Goal: Task Accomplishment & Management: Use online tool/utility

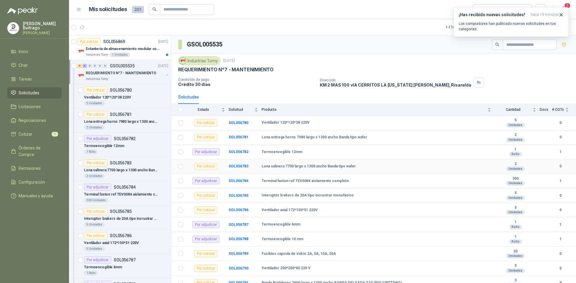
click at [228, 166] on td "Por cotizar" at bounding box center [208, 167] width 42 height 15
click at [243, 136] on b "SOL056781" at bounding box center [238, 137] width 20 height 4
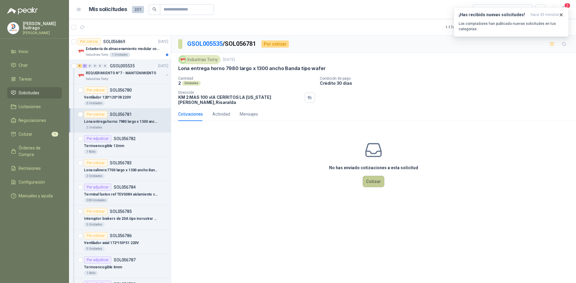
click at [373, 180] on button "Cotizar" at bounding box center [374, 181] width 22 height 11
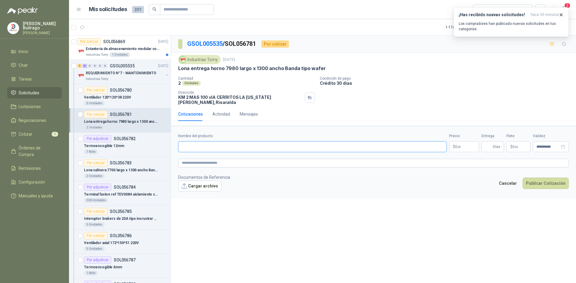
click at [197, 145] on input "Nombre del producto" at bounding box center [312, 147] width 268 height 11
type input "*"
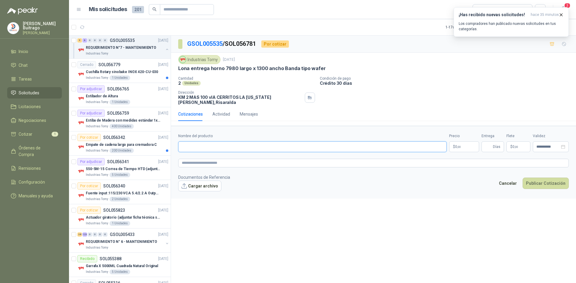
scroll to position [420, 0]
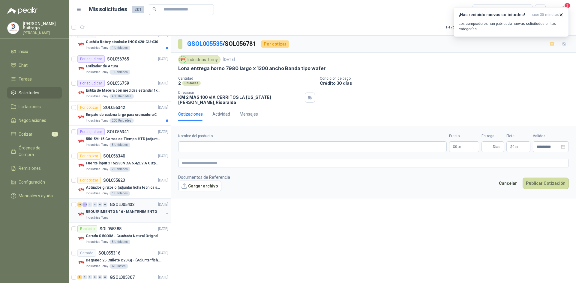
click at [132, 207] on div "38 123 0 0 0 0 GSOL005433 [DATE]" at bounding box center [123, 204] width 92 height 7
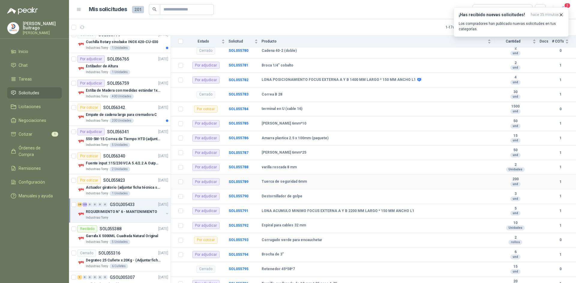
scroll to position [2189, 0]
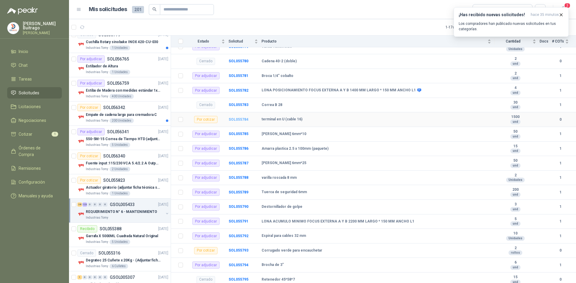
click at [235, 118] on b "SOL055784" at bounding box center [238, 120] width 20 height 4
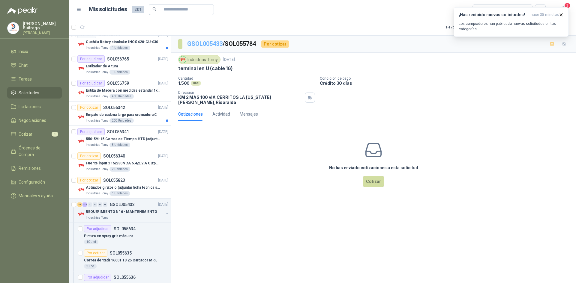
click at [202, 45] on link "GSOL005433" at bounding box center [204, 43] width 35 height 7
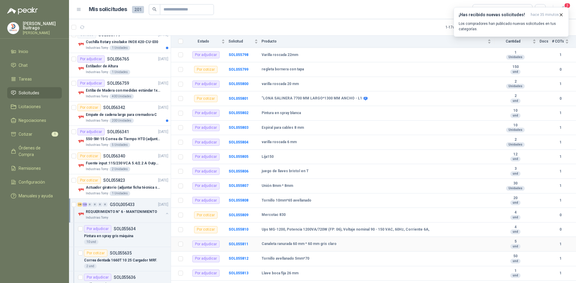
scroll to position [2450, 0]
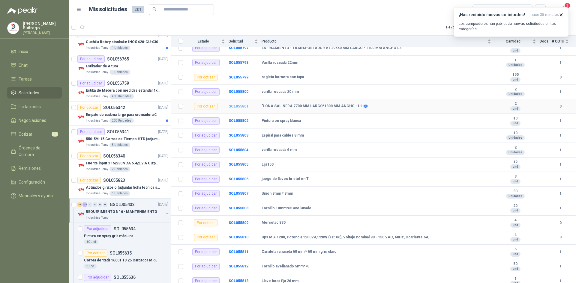
click at [243, 107] on b "SOL055801" at bounding box center [238, 106] width 20 height 4
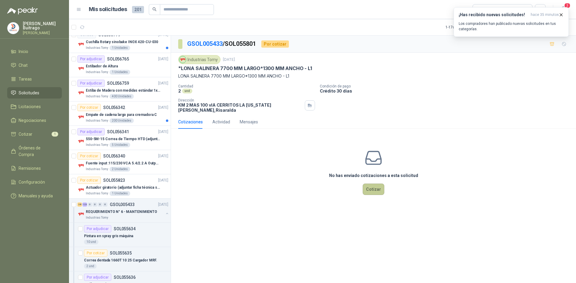
click at [366, 185] on button "Cotizar" at bounding box center [374, 189] width 22 height 11
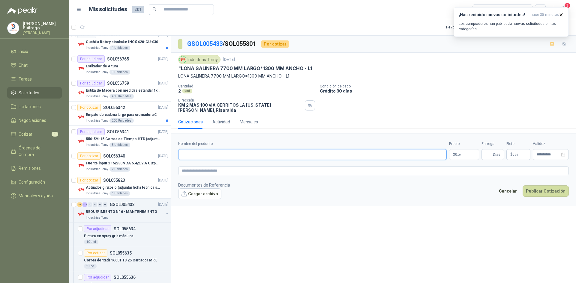
click at [204, 149] on input "Nombre del producto" at bounding box center [312, 154] width 268 height 11
click at [207, 149] on input "Nombre del producto" at bounding box center [312, 154] width 268 height 11
type input "*****"
click at [204, 44] on link "GSOL005433" at bounding box center [204, 43] width 35 height 7
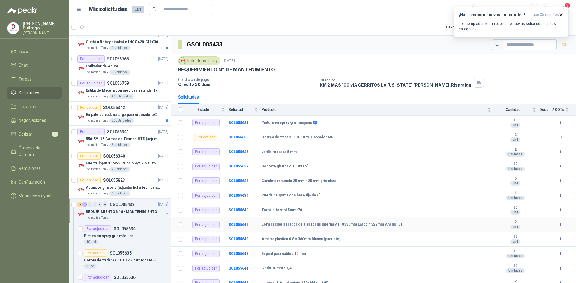
click at [316, 225] on b "Lona recibe sellador de alas focus interna A1 (8330mm Largo * 322mm Ancho) L1" at bounding box center [331, 224] width 141 height 5
click at [239, 225] on b "SOL055641" at bounding box center [238, 225] width 20 height 4
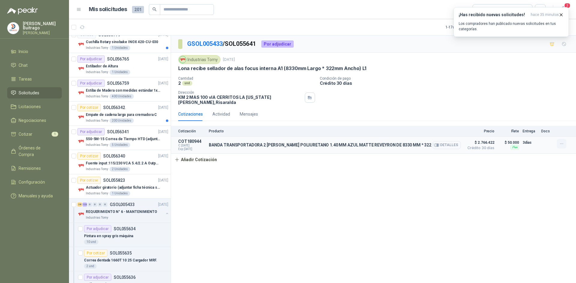
click at [564, 143] on button "button" at bounding box center [562, 144] width 10 height 10
click at [544, 115] on button "Editar" at bounding box center [549, 116] width 48 height 10
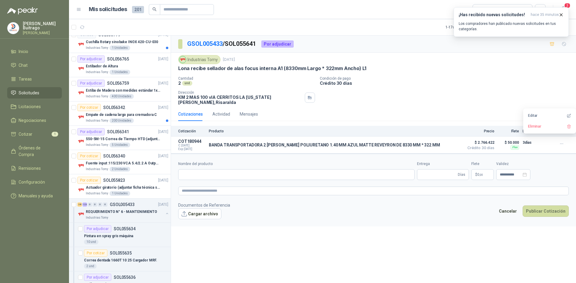
type input "**********"
type input "*"
type input "**********"
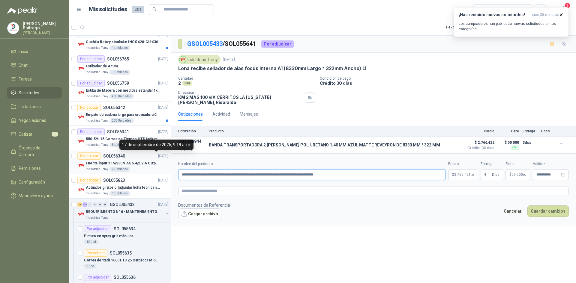
drag, startPoint x: 370, startPoint y: 172, endPoint x: 151, endPoint y: 159, distance: 218.7
click at [151, 159] on div "Por cotizar SOL056869 [DATE] Estantería de almacenamiento modular con organizad…" at bounding box center [322, 160] width 507 height 250
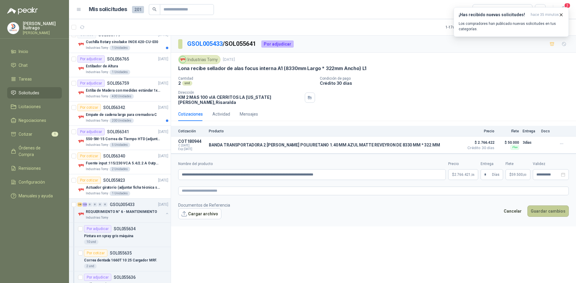
click at [549, 210] on button "Guardar cambios" at bounding box center [547, 211] width 41 height 11
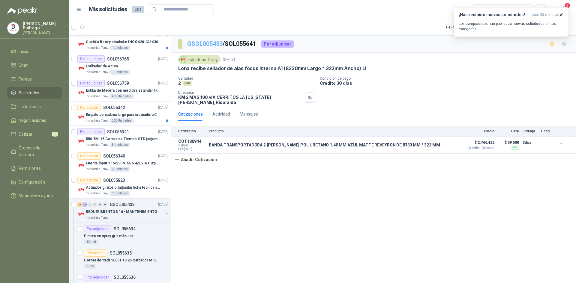
click at [209, 43] on link "GSOL005433" at bounding box center [204, 43] width 35 height 7
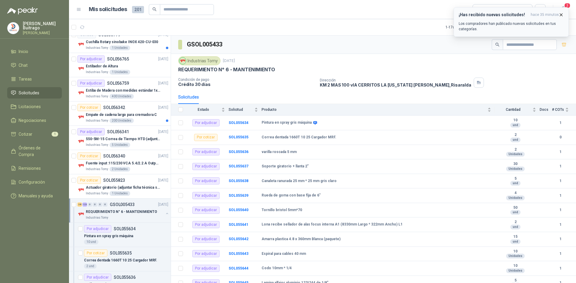
click at [563, 13] on button "¡Has recibido nuevas solicitudes! hace 35 minutos Los compradores han publicado…" at bounding box center [510, 22] width 115 height 30
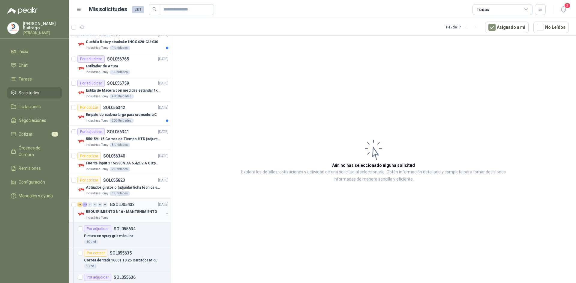
click at [127, 211] on p "REQUERIMIENTO N° 6 - MANTENIMIENTO" at bounding box center [121, 212] width 71 height 6
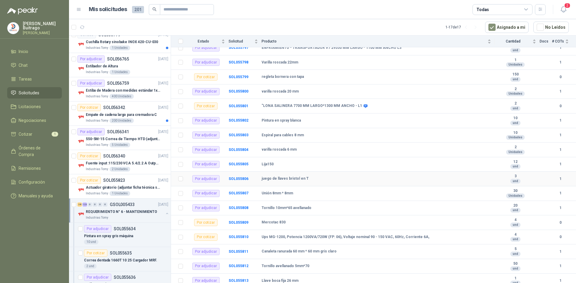
scroll to position [2450, 0]
click at [241, 106] on b "SOL055801" at bounding box center [238, 106] width 20 height 4
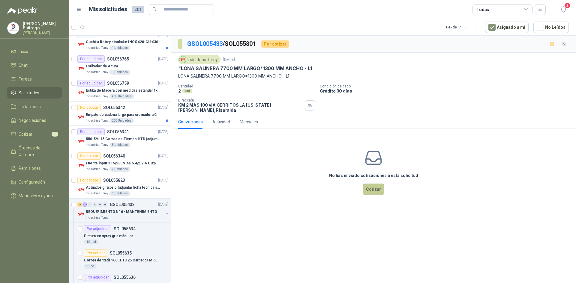
click at [372, 187] on button "Cotizar" at bounding box center [374, 189] width 22 height 11
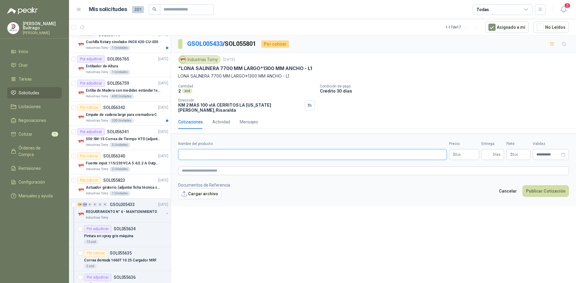
click at [199, 149] on input "Nombre del producto" at bounding box center [312, 154] width 268 height 11
click at [364, 154] on input "**********" at bounding box center [312, 154] width 268 height 11
click at [331, 151] on input "**********" at bounding box center [312, 154] width 268 height 11
type input "**********"
click at [522, 186] on button "Publicar Cotización" at bounding box center [545, 191] width 46 height 11
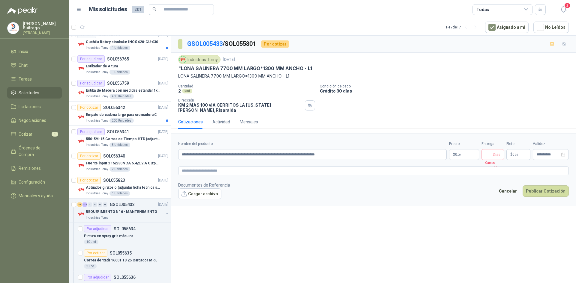
click at [464, 153] on p "$ 0 ,00" at bounding box center [464, 154] width 30 height 11
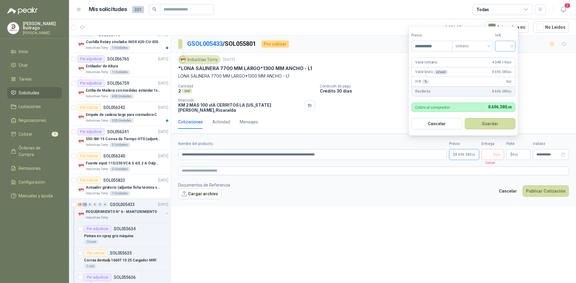
type input "**********"
click at [512, 47] on input "search" at bounding box center [504, 45] width 13 height 9
click at [508, 59] on div "19%" at bounding box center [506, 58] width 11 height 7
click at [502, 125] on button "Guardar" at bounding box center [490, 123] width 52 height 11
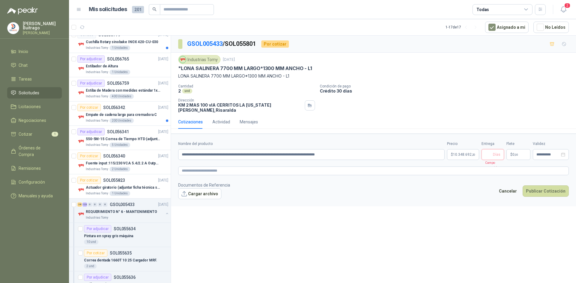
click at [491, 153] on input "Entrega" at bounding box center [488, 155] width 7 height 10
type input "*"
click at [554, 189] on button "Publicar Cotización" at bounding box center [545, 191] width 46 height 11
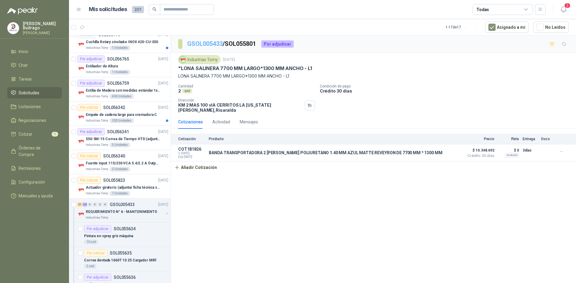
click at [216, 43] on link "GSOL005433" at bounding box center [204, 43] width 35 height 7
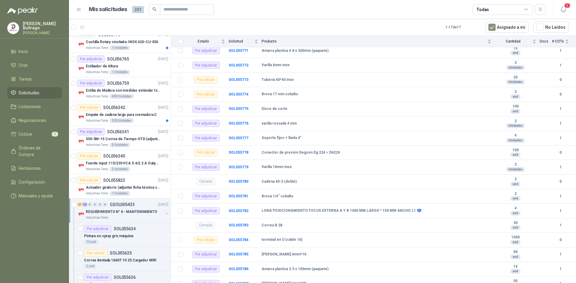
scroll to position [2092, 0]
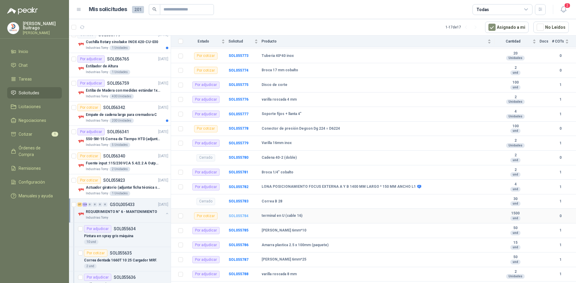
click at [238, 216] on b "SOL055784" at bounding box center [238, 216] width 20 height 4
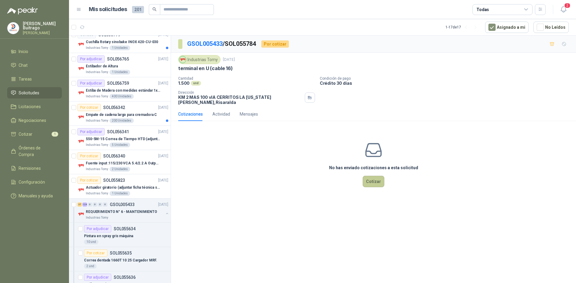
click at [367, 176] on button "Cotizar" at bounding box center [374, 181] width 22 height 11
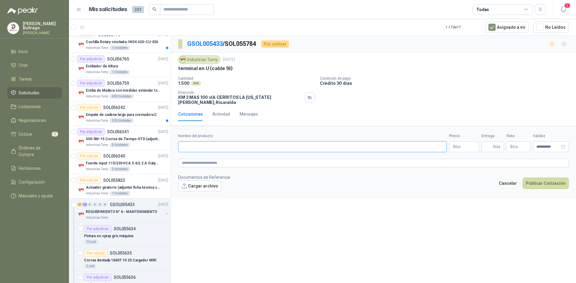
click at [204, 144] on input "Nombre del producto" at bounding box center [312, 147] width 268 height 11
type input "**********"
click at [463, 144] on p "$ 0 ,00" at bounding box center [464, 147] width 30 height 11
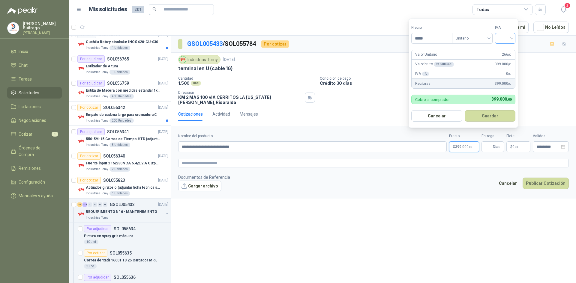
type input "*****"
click at [512, 35] on input "search" at bounding box center [504, 37] width 13 height 9
click at [508, 51] on div "19%" at bounding box center [506, 50] width 11 height 7
click at [498, 115] on button "Guardar" at bounding box center [491, 115] width 52 height 11
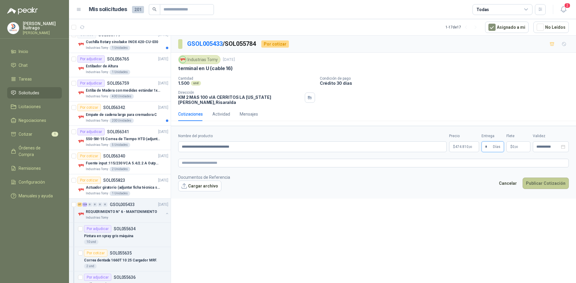
type input "*"
click at [543, 181] on button "Publicar Cotización" at bounding box center [545, 183] width 46 height 11
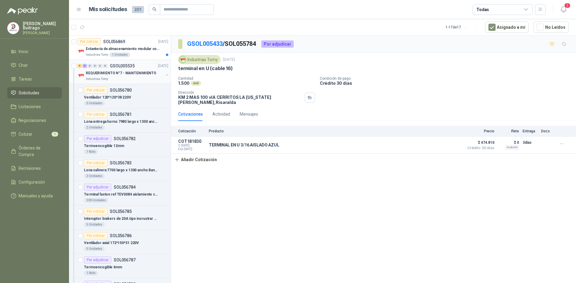
click at [108, 73] on p "REQUERIMIENTO N°7 - MANTENIMIENTO" at bounding box center [121, 73] width 70 height 6
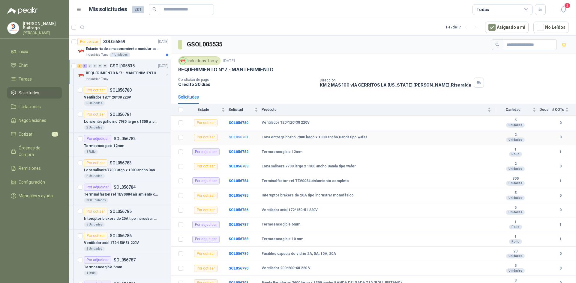
click at [243, 137] on b "SOL056781" at bounding box center [238, 137] width 20 height 4
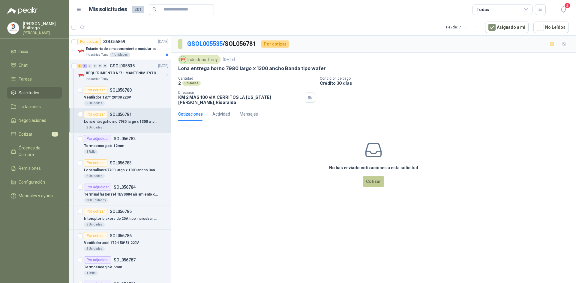
click at [375, 177] on button "Cotizar" at bounding box center [374, 181] width 22 height 11
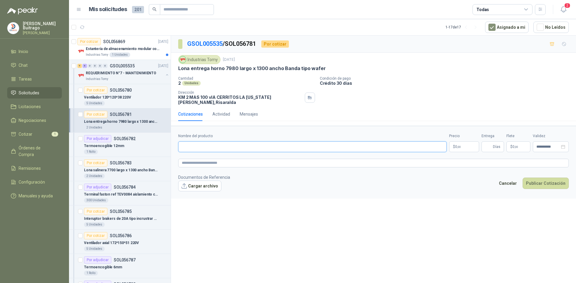
click at [215, 143] on input "Nombre del producto" at bounding box center [312, 147] width 268 height 11
type input "**********"
click at [290, 147] on input "**********" at bounding box center [312, 147] width 268 height 11
